Goal: Task Accomplishment & Management: Use online tool/utility

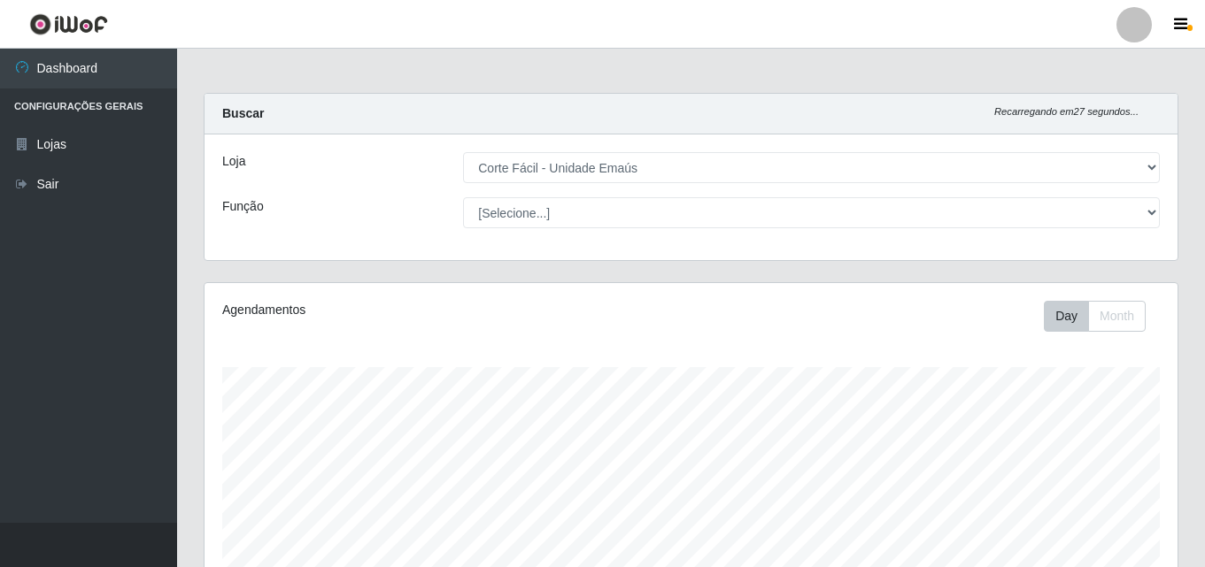
select select "201"
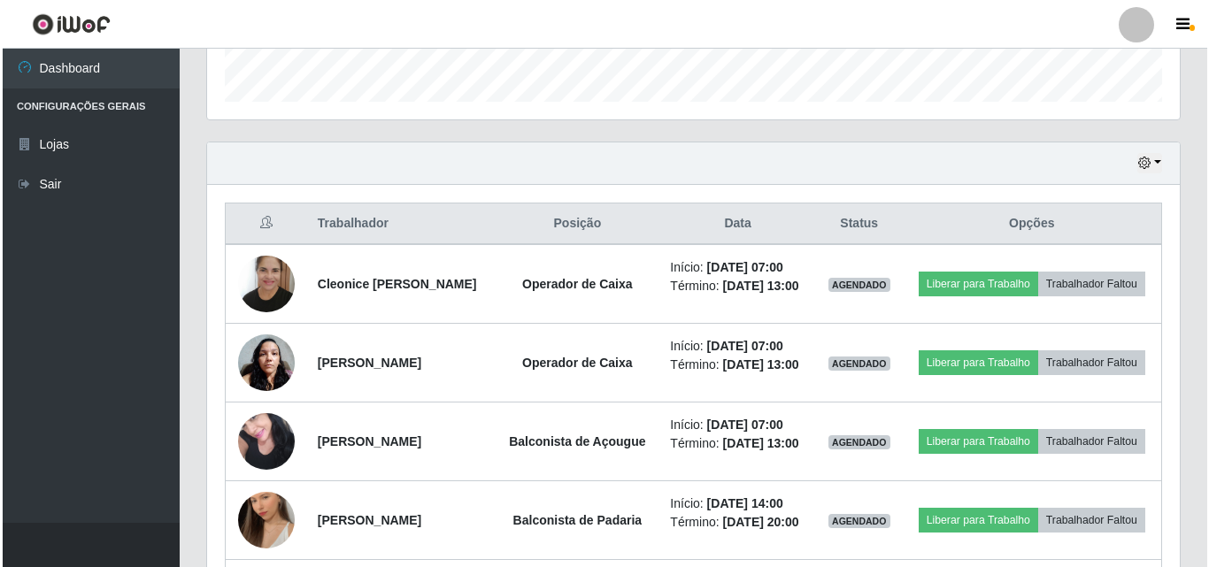
scroll to position [367, 973]
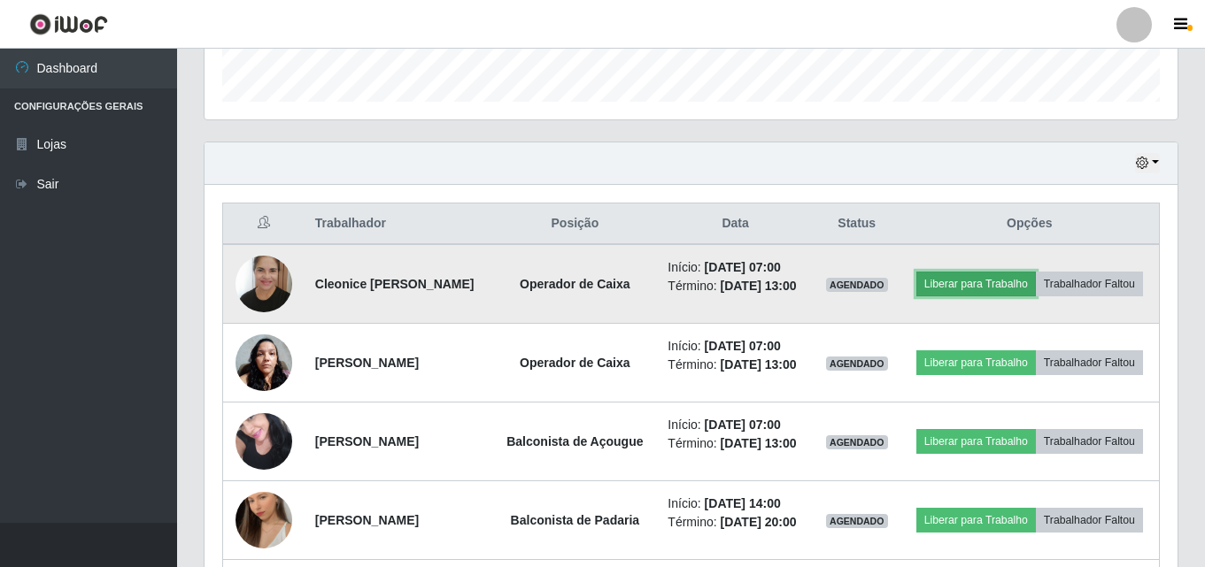
click at [1001, 275] on button "Liberar para Trabalho" at bounding box center [975, 284] width 119 height 25
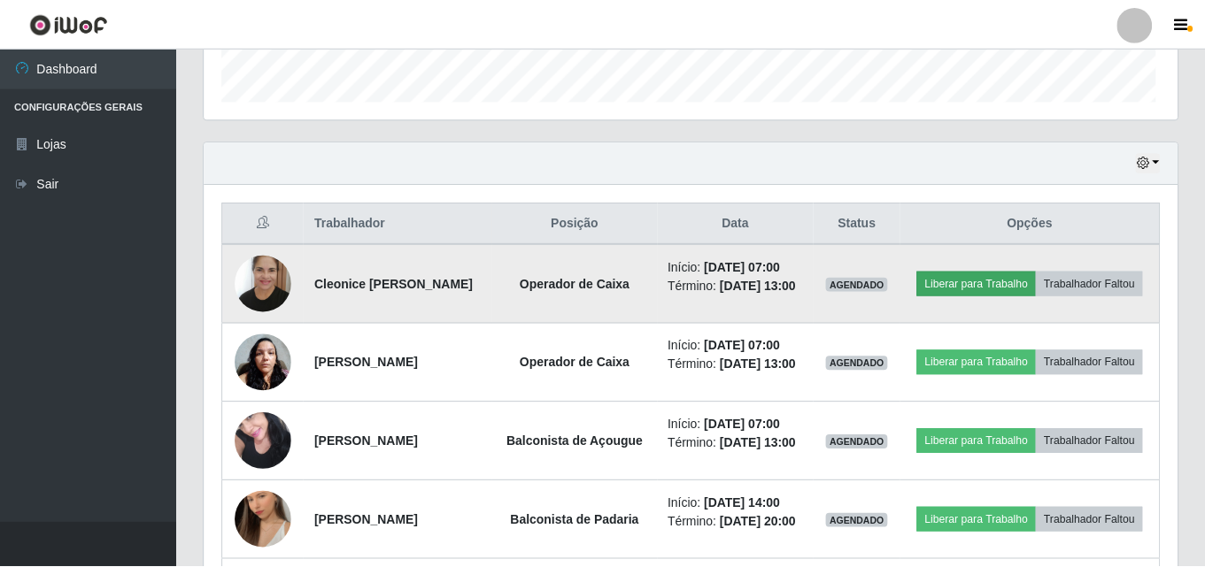
scroll to position [367, 964]
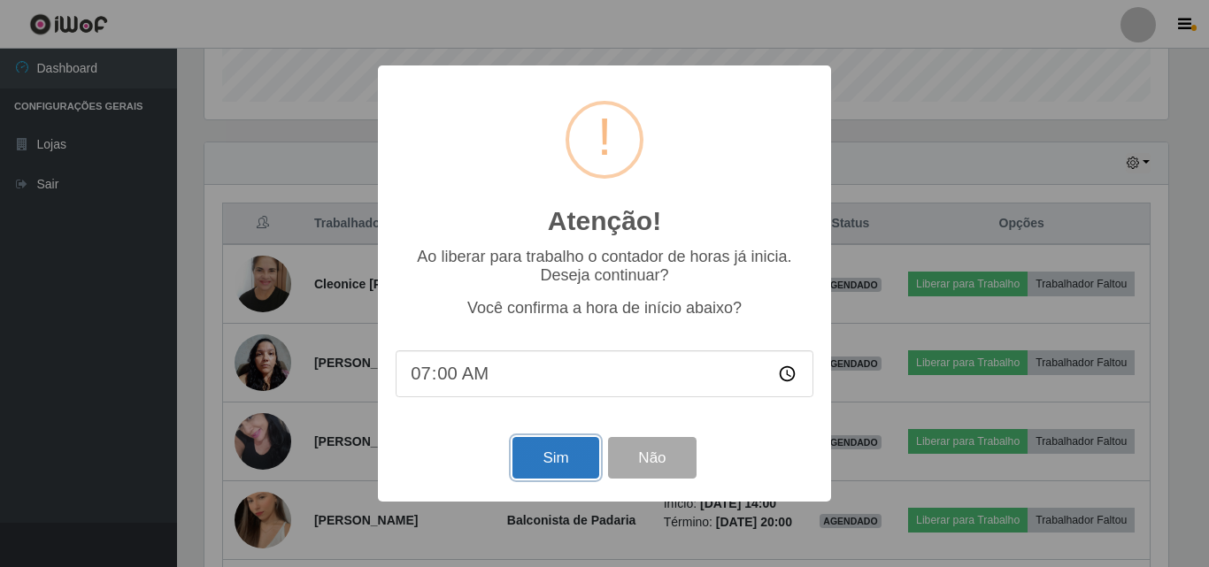
click at [527, 474] on button "Sim" at bounding box center [555, 458] width 86 height 42
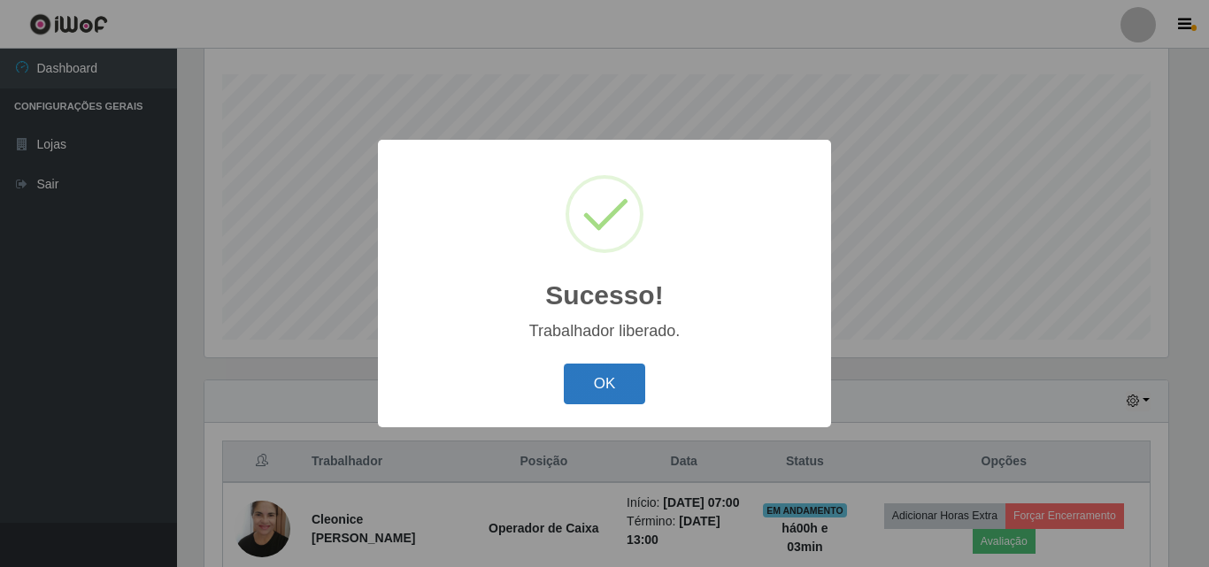
click at [612, 397] on button "OK" at bounding box center [605, 385] width 82 height 42
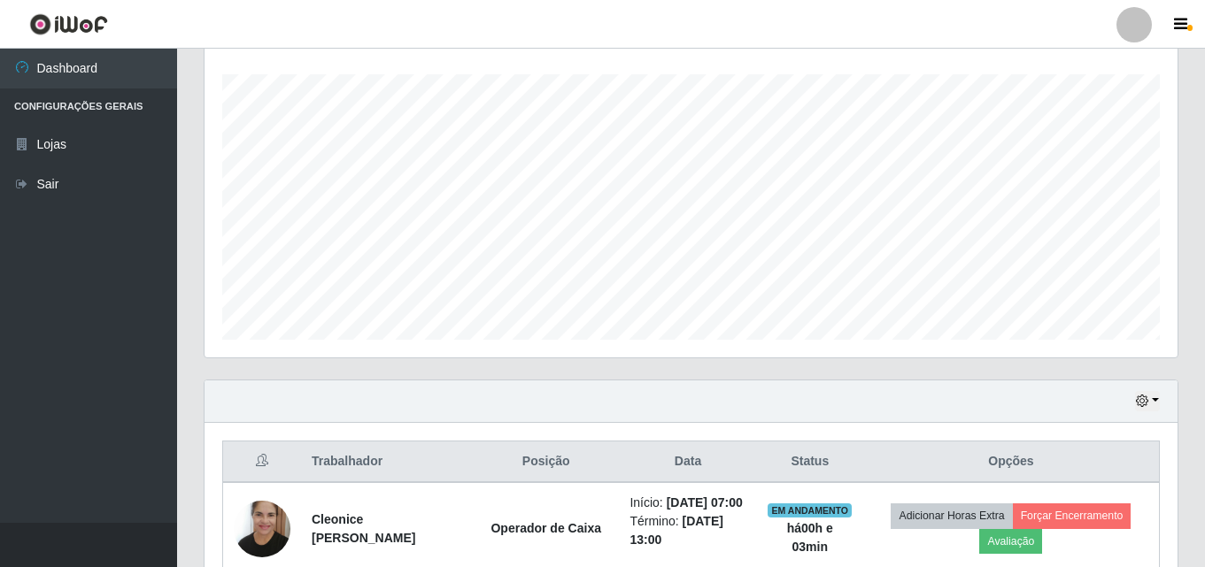
scroll to position [367, 973]
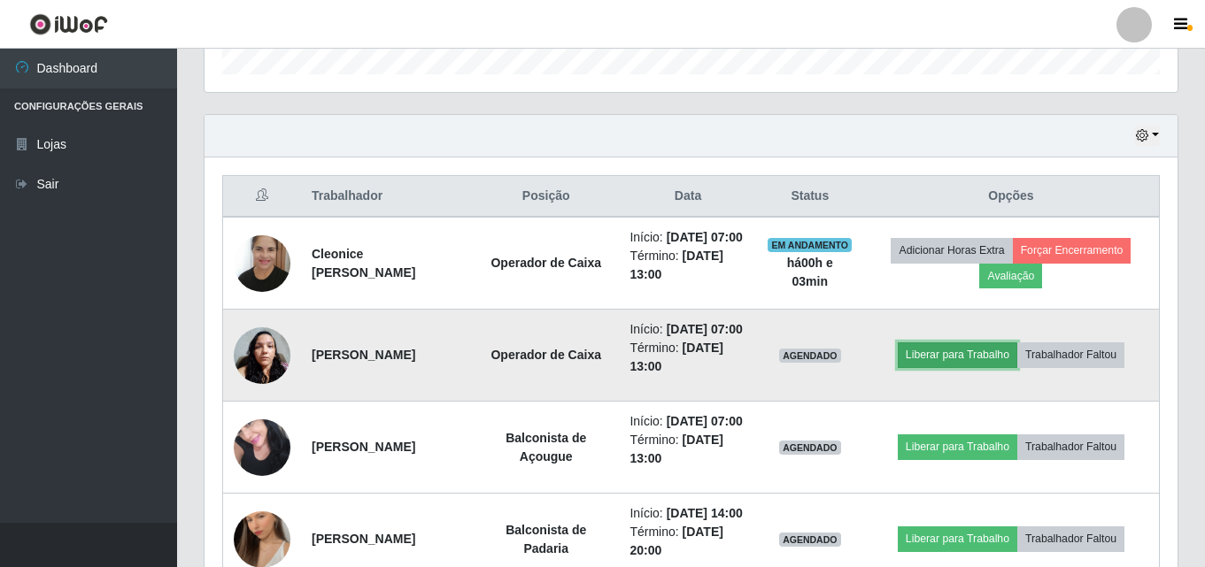
click at [944, 367] on button "Liberar para Trabalho" at bounding box center [956, 355] width 119 height 25
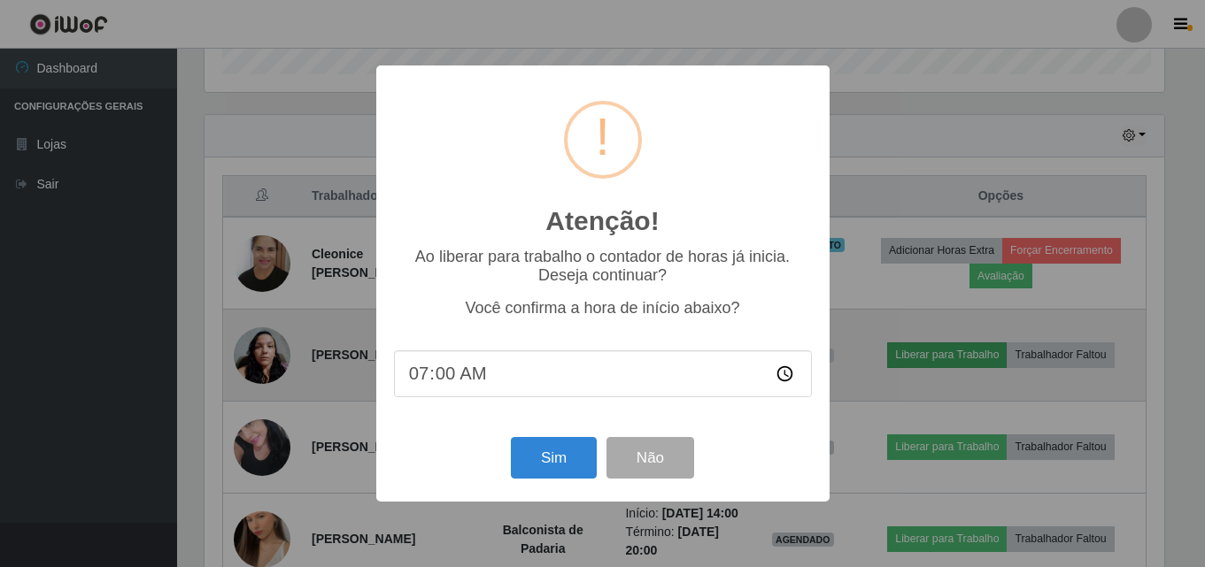
scroll to position [367, 964]
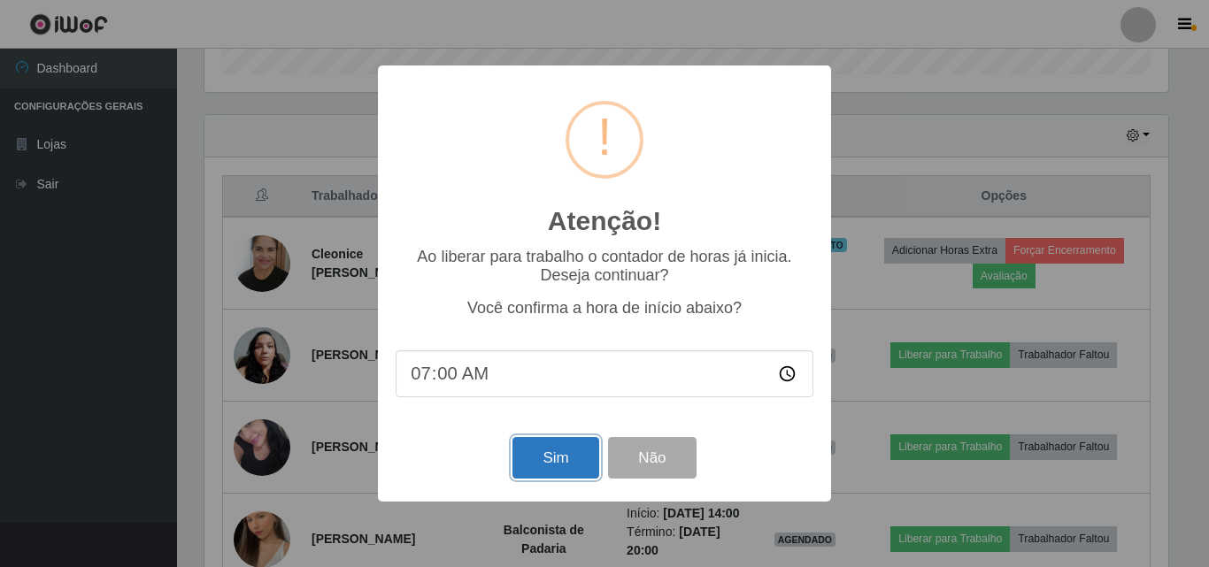
click at [577, 460] on button "Sim" at bounding box center [555, 458] width 86 height 42
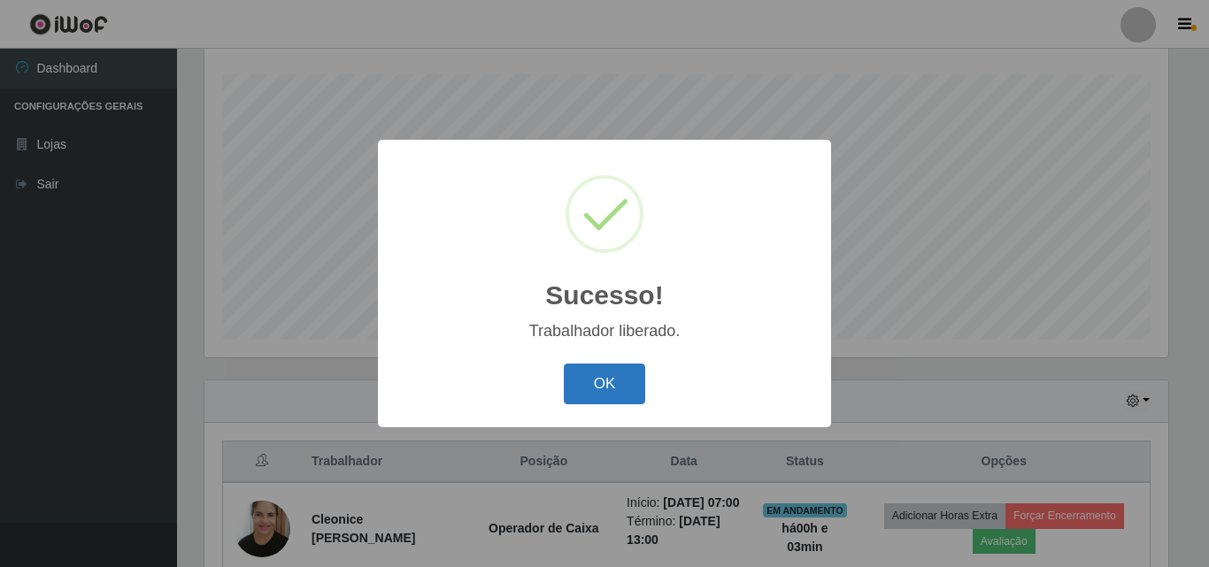
click at [603, 395] on button "OK" at bounding box center [605, 385] width 82 height 42
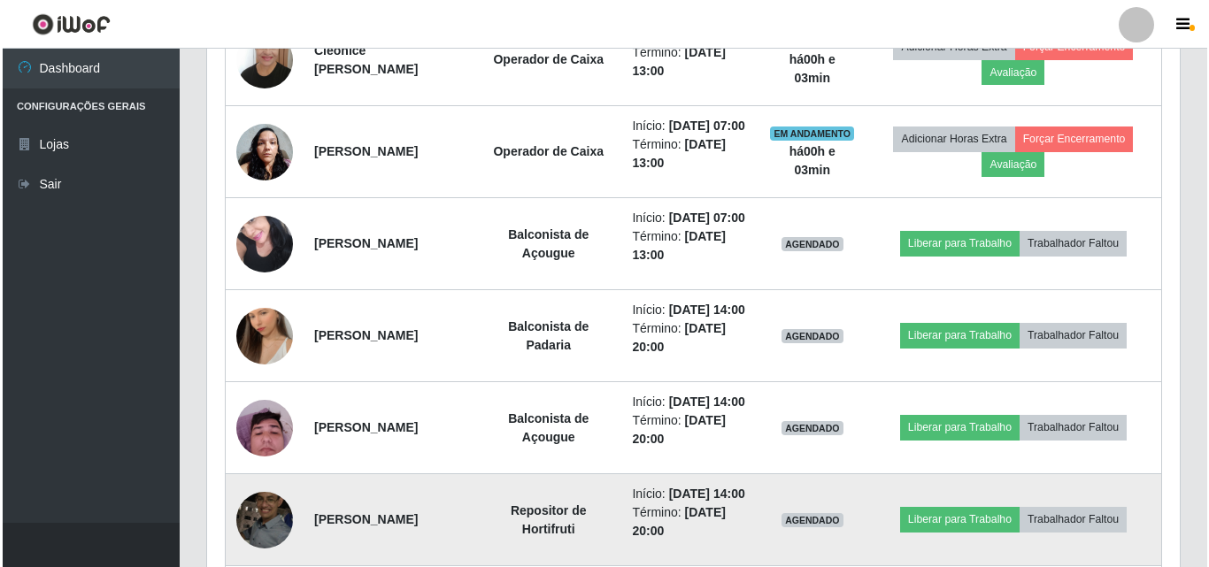
scroll to position [736, 0]
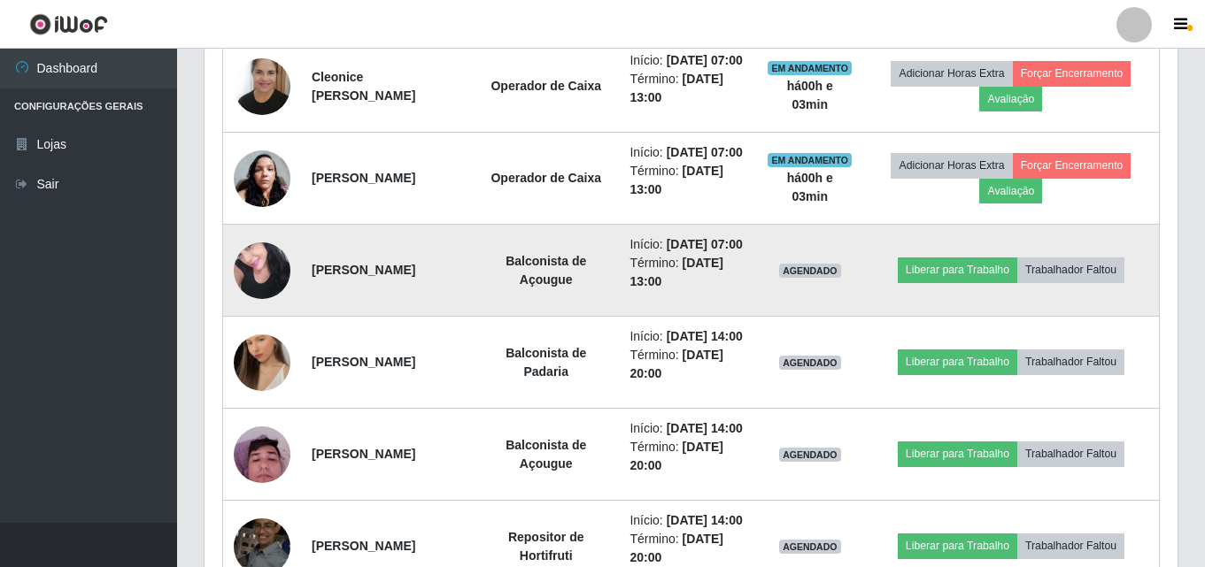
click at [262, 308] on img at bounding box center [262, 270] width 57 height 75
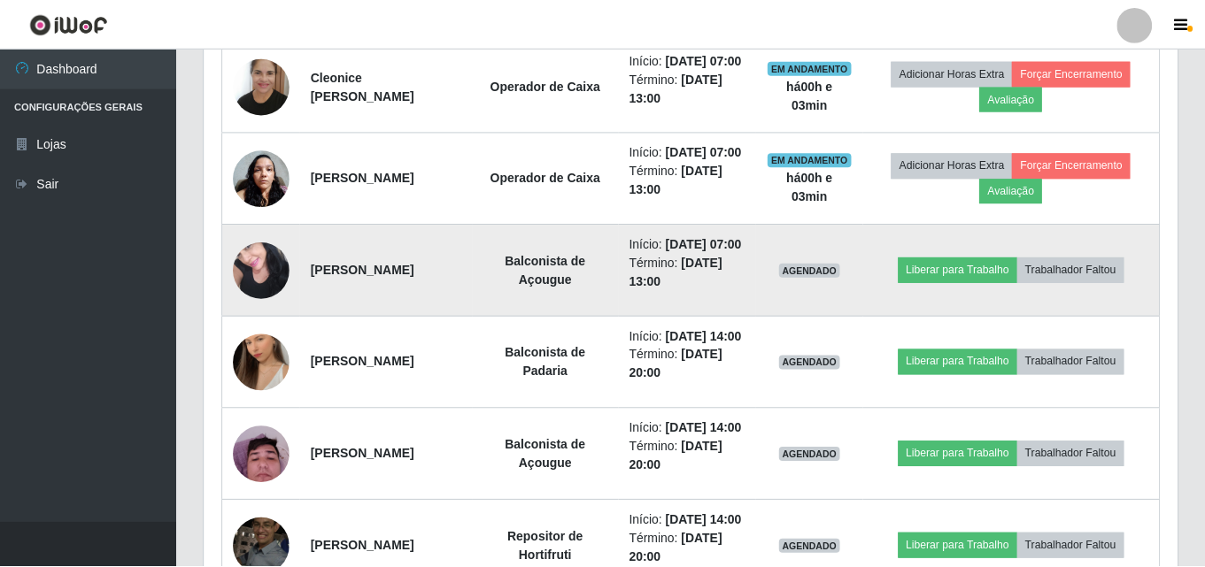
scroll to position [367, 964]
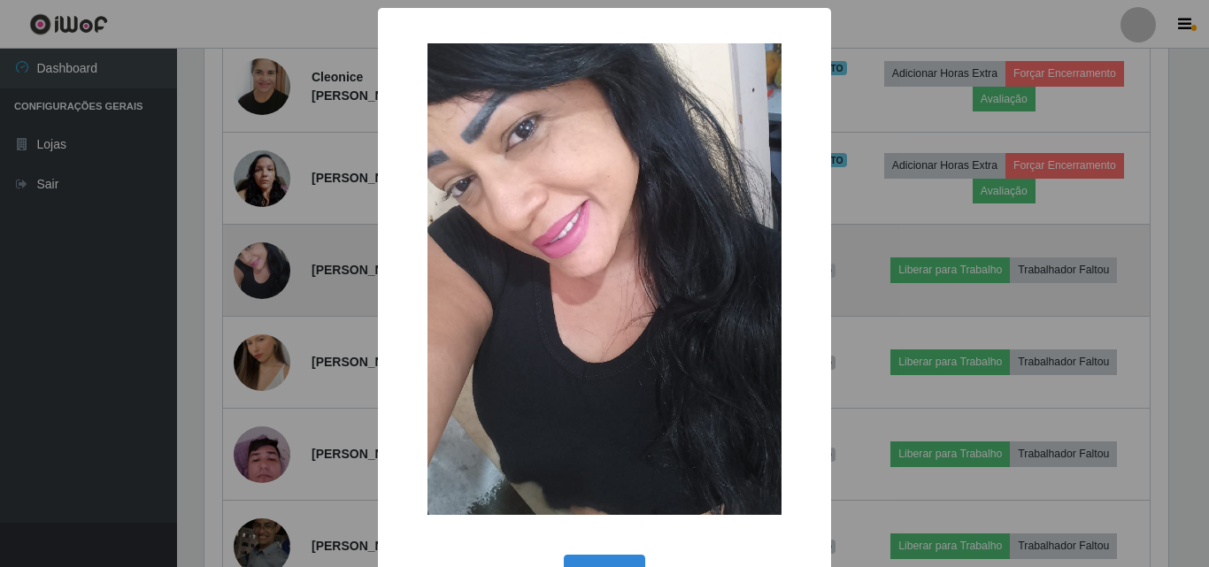
click at [262, 331] on div "× OK Cancel" at bounding box center [604, 283] width 1209 height 567
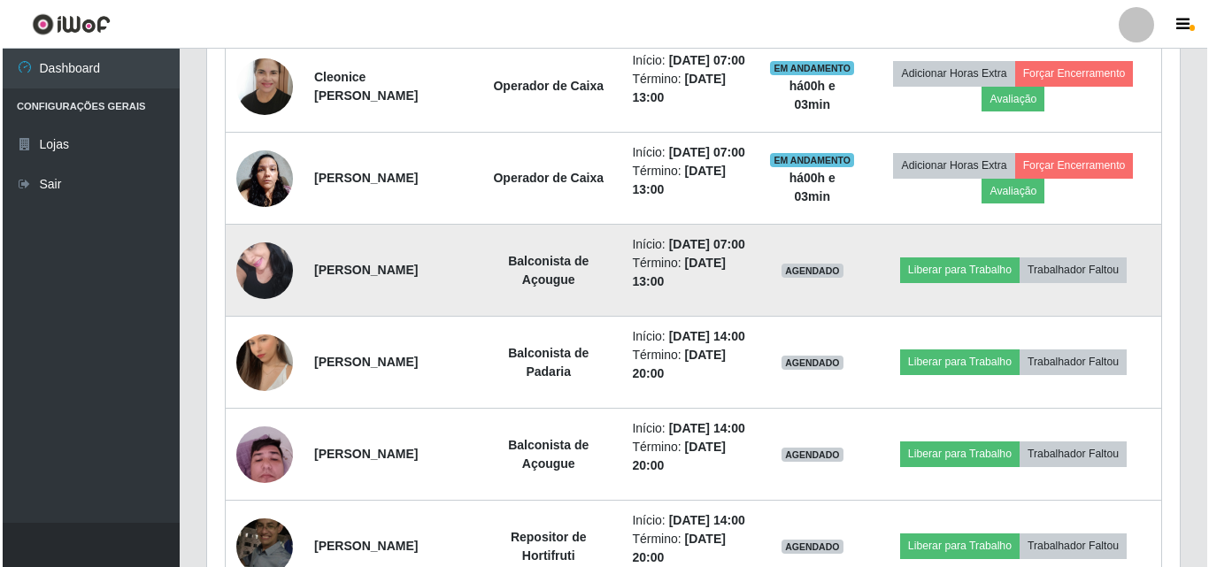
scroll to position [367, 973]
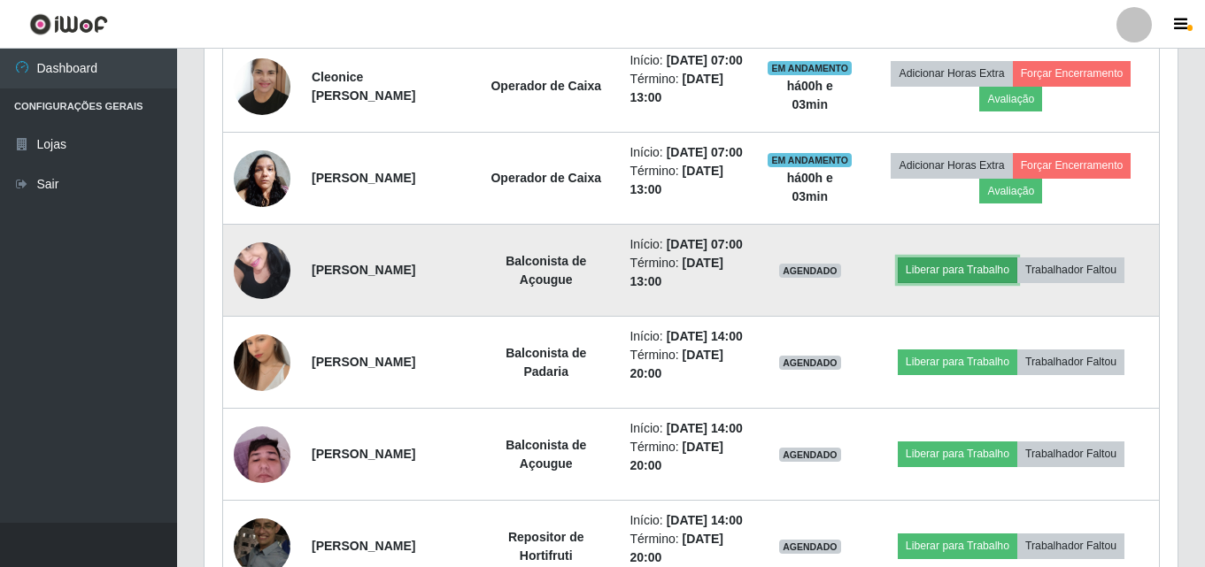
click at [932, 282] on button "Liberar para Trabalho" at bounding box center [956, 270] width 119 height 25
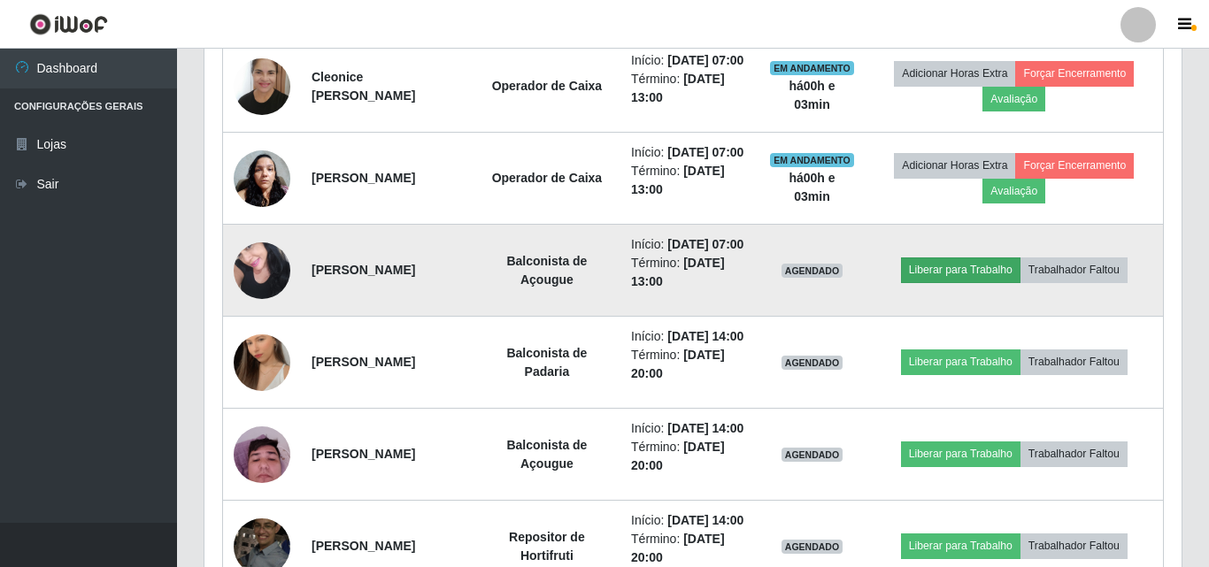
scroll to position [0, 0]
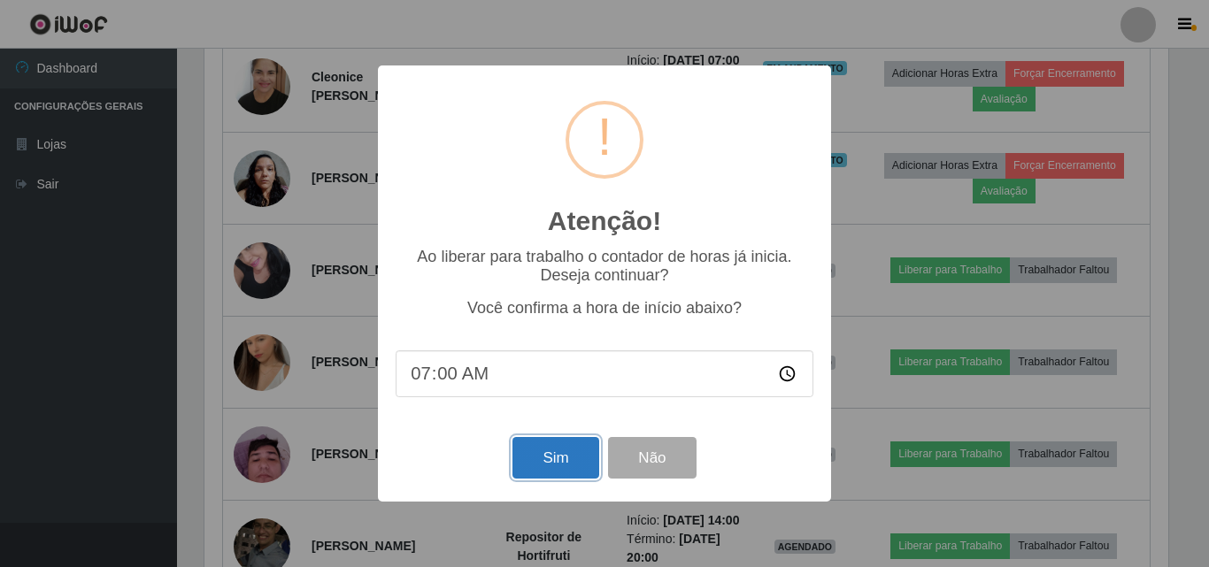
click at [577, 459] on button "Sim" at bounding box center [555, 458] width 86 height 42
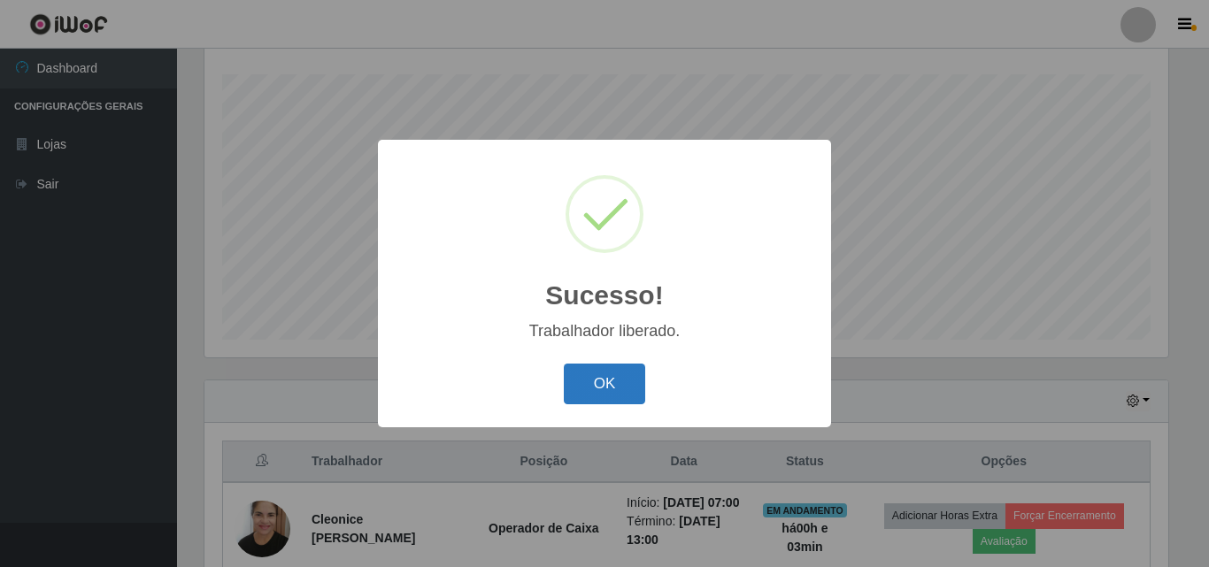
click at [589, 389] on button "OK" at bounding box center [605, 385] width 82 height 42
